Goal: Information Seeking & Learning: Check status

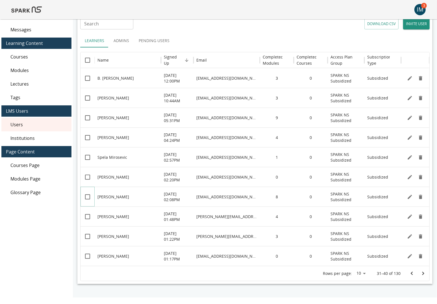
scroll to position [25, 0]
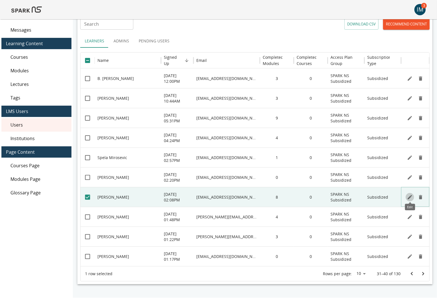
click at [411, 197] on icon "Edit" at bounding box center [410, 197] width 6 height 6
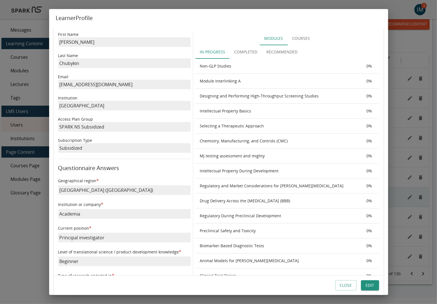
click at [239, 52] on button "Completed" at bounding box center [246, 52] width 32 height 14
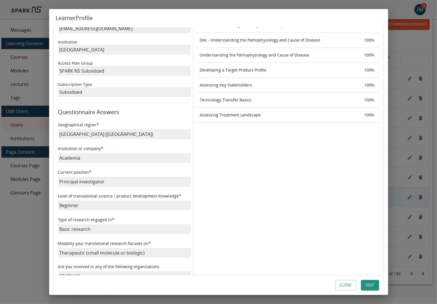
scroll to position [0, 0]
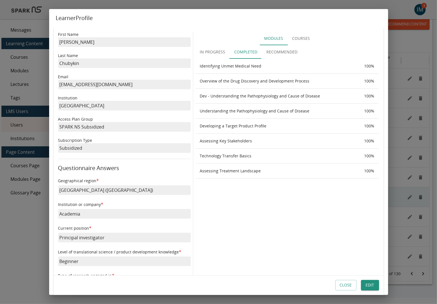
click at [237, 125] on th "Developing a Target Product Profile" at bounding box center [277, 126] width 164 height 15
click at [344, 286] on button "Close" at bounding box center [345, 285] width 21 height 10
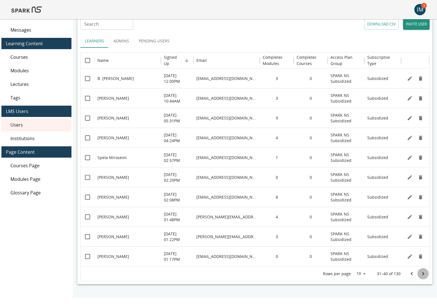
click at [422, 271] on icon "Go to next page" at bounding box center [423, 273] width 7 height 7
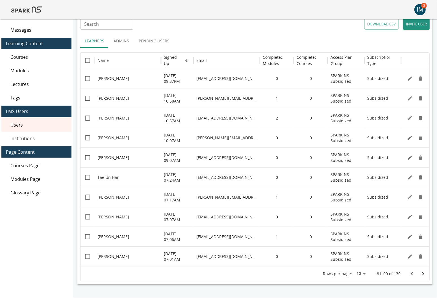
click at [422, 271] on icon "Go to next page" at bounding box center [423, 273] width 7 height 7
click at [422, 271] on div at bounding box center [417, 273] width 23 height 11
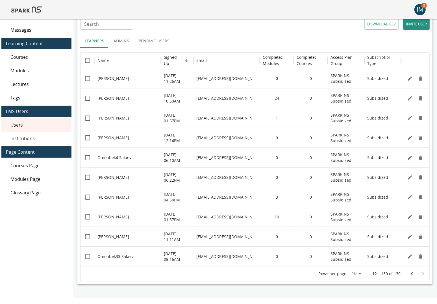
click at [422, 271] on div at bounding box center [417, 273] width 23 height 11
click at [413, 273] on icon "Go to previous page" at bounding box center [411, 273] width 7 height 7
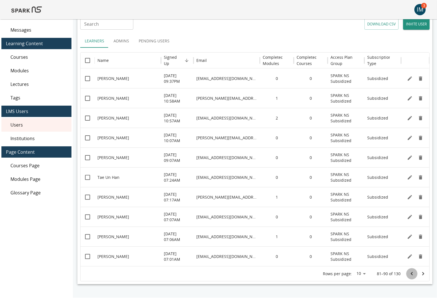
click at [413, 273] on icon "Go to previous page" at bounding box center [411, 273] width 7 height 7
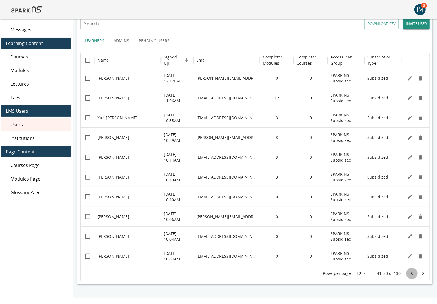
click at [413, 273] on icon "Go to previous page" at bounding box center [411, 273] width 7 height 7
click at [422, 273] on icon "Go to next page" at bounding box center [423, 273] width 7 height 7
click at [409, 273] on icon "Go to previous page" at bounding box center [411, 273] width 7 height 7
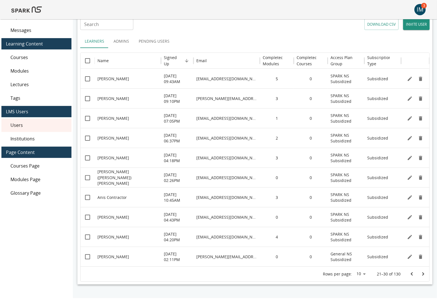
click at [422, 274] on icon "Go to next page" at bounding box center [423, 274] width 7 height 7
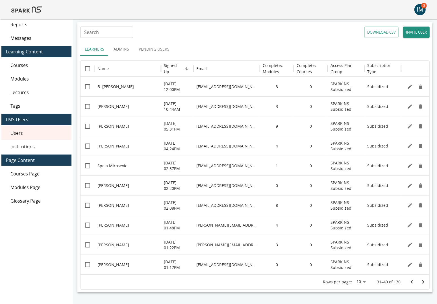
scroll to position [18, 0]
click at [411, 281] on icon "Go to previous page" at bounding box center [412, 281] width 2 height 3
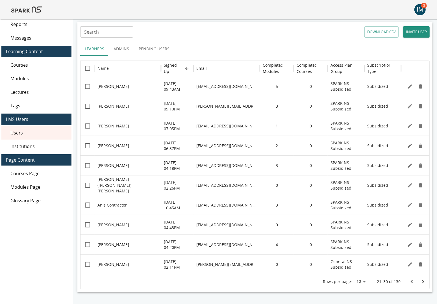
click at [412, 281] on icon "Go to previous page" at bounding box center [411, 281] width 7 height 7
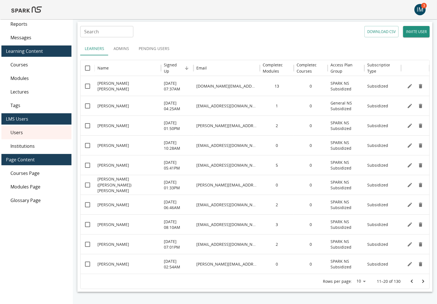
scroll to position [18, 0]
click at [412, 281] on icon "Go to previous page" at bounding box center [412, 280] width 2 height 3
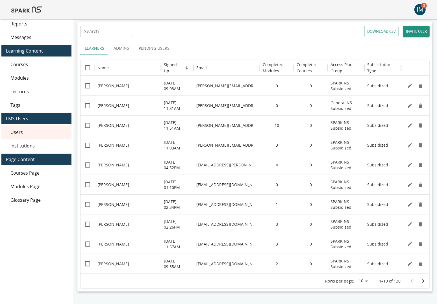
scroll to position [19, 0]
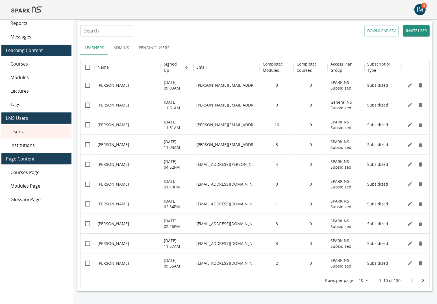
click at [411, 281] on div at bounding box center [417, 280] width 23 height 11
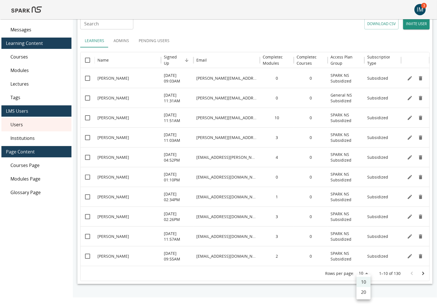
click at [367, 272] on body "IM 3 Reporting & Communication Reports Messages Learning Content Courses Module…" at bounding box center [218, 135] width 437 height 323
click at [364, 293] on li "20" at bounding box center [363, 292] width 14 height 10
type input "**"
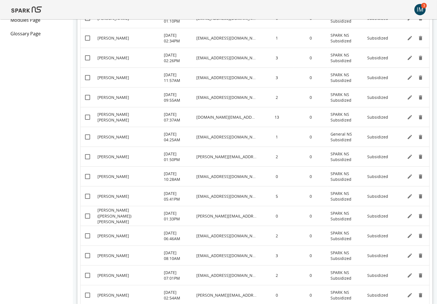
scroll to position [210, 0]
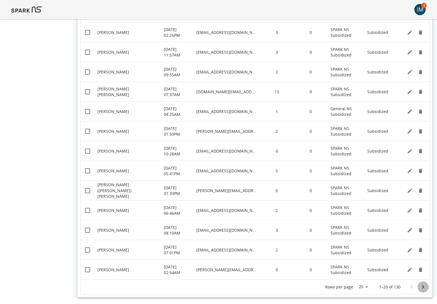
click at [420, 286] on icon "Go to next page" at bounding box center [423, 287] width 7 height 7
click at [423, 288] on icon "Go to next page" at bounding box center [423, 287] width 7 height 7
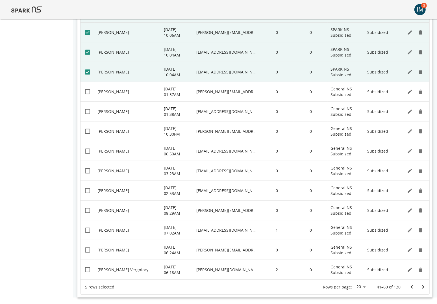
click at [412, 287] on icon "Go to previous page" at bounding box center [412, 286] width 2 height 3
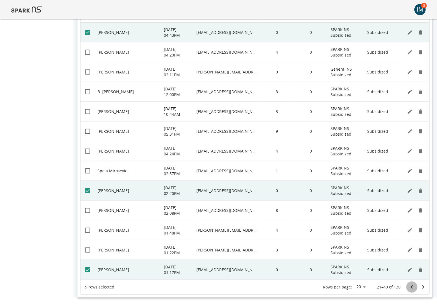
click at [413, 286] on icon "Go to previous page" at bounding box center [411, 287] width 7 height 7
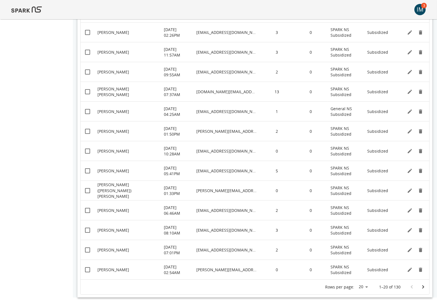
click at [421, 285] on icon "Go to next page" at bounding box center [423, 287] width 7 height 7
click at [412, 287] on icon "Go to previous page" at bounding box center [411, 287] width 7 height 7
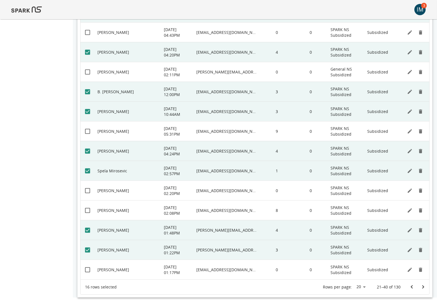
click at [416, 288] on button "Go to previous page" at bounding box center [411, 286] width 11 height 11
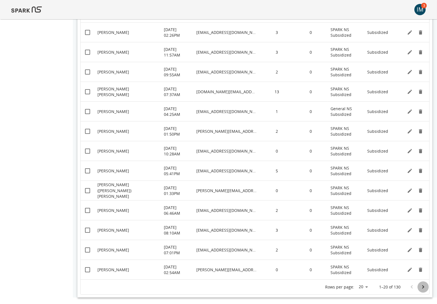
click at [423, 287] on icon "Go to next page" at bounding box center [423, 286] width 2 height 3
click at [412, 286] on icon "Go to previous page" at bounding box center [411, 287] width 7 height 7
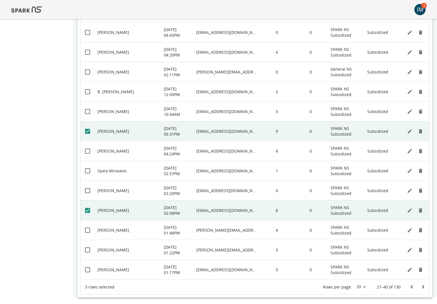
click at [424, 287] on icon "Go to next page" at bounding box center [423, 287] width 7 height 7
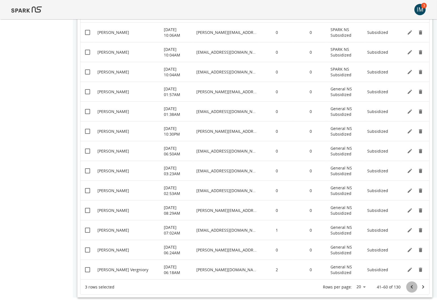
click at [412, 287] on icon "Go to previous page" at bounding box center [411, 287] width 7 height 7
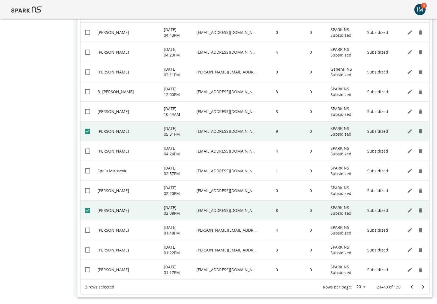
click at [412, 287] on icon "Go to previous page" at bounding box center [411, 287] width 7 height 7
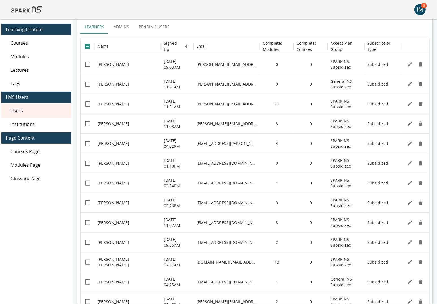
scroll to position [36, 0]
